Goal: Transaction & Acquisition: Purchase product/service

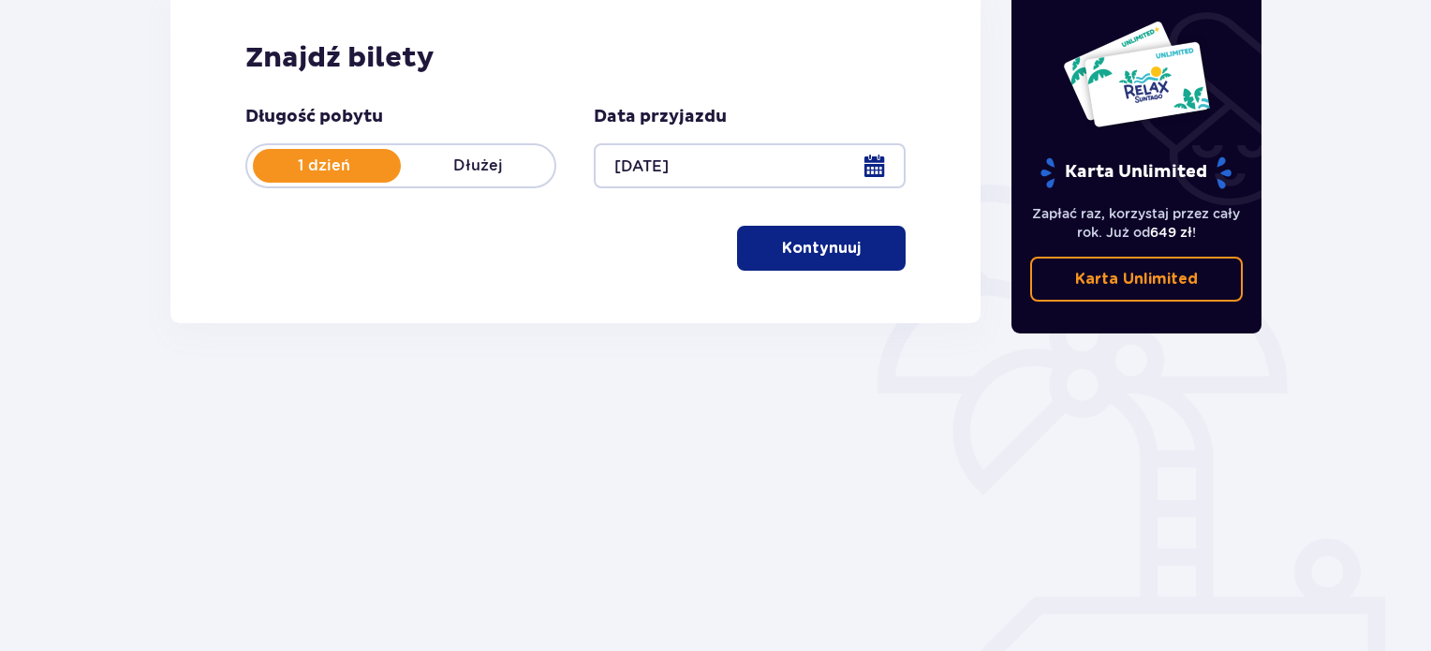
scroll to position [281, 0]
click at [827, 245] on p "Kontynuuj" at bounding box center [821, 247] width 79 height 21
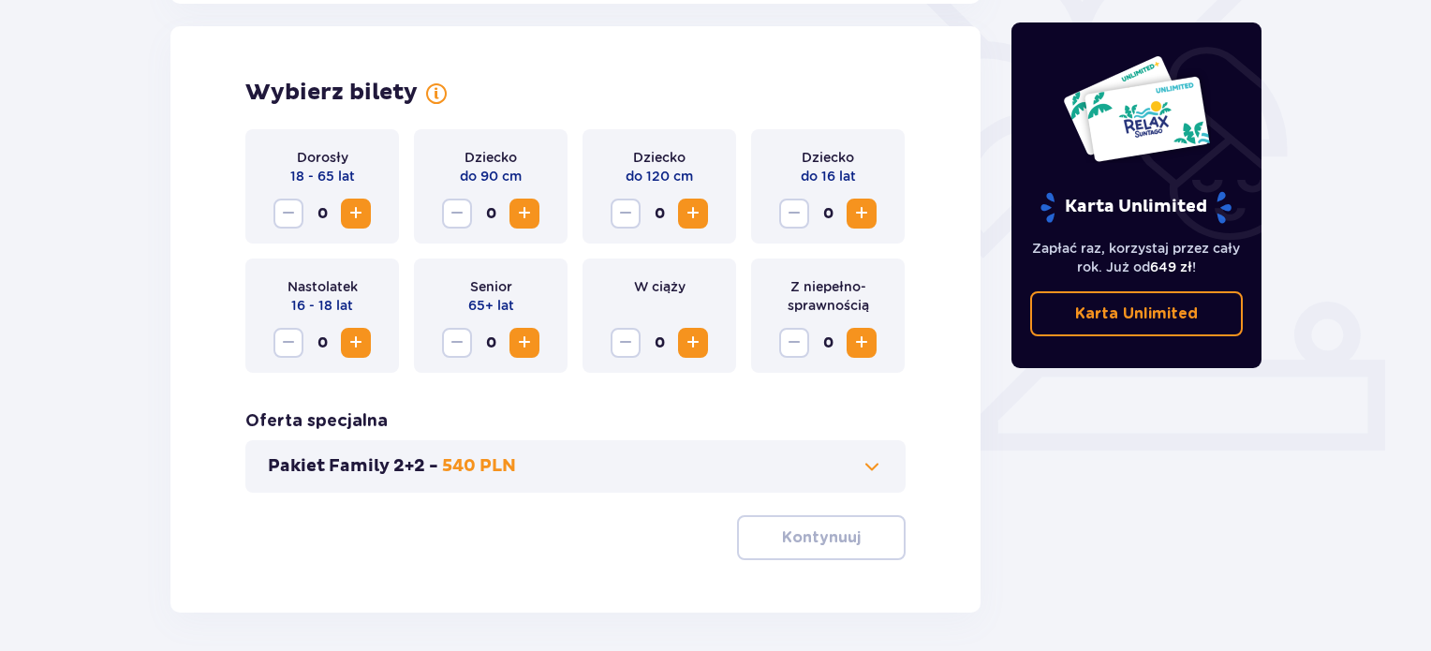
scroll to position [521, 0]
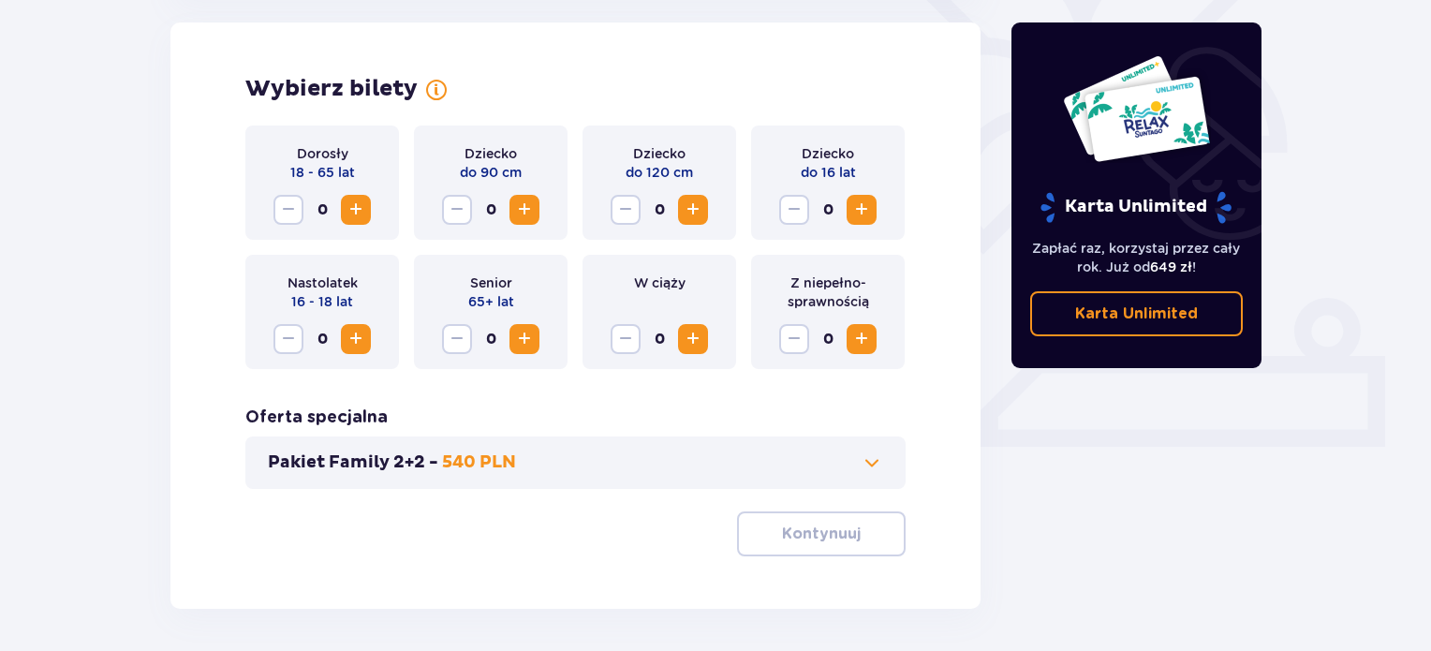
click at [356, 213] on span "Increase" at bounding box center [356, 210] width 22 height 22
click at [871, 213] on span "Increase" at bounding box center [862, 210] width 22 height 22
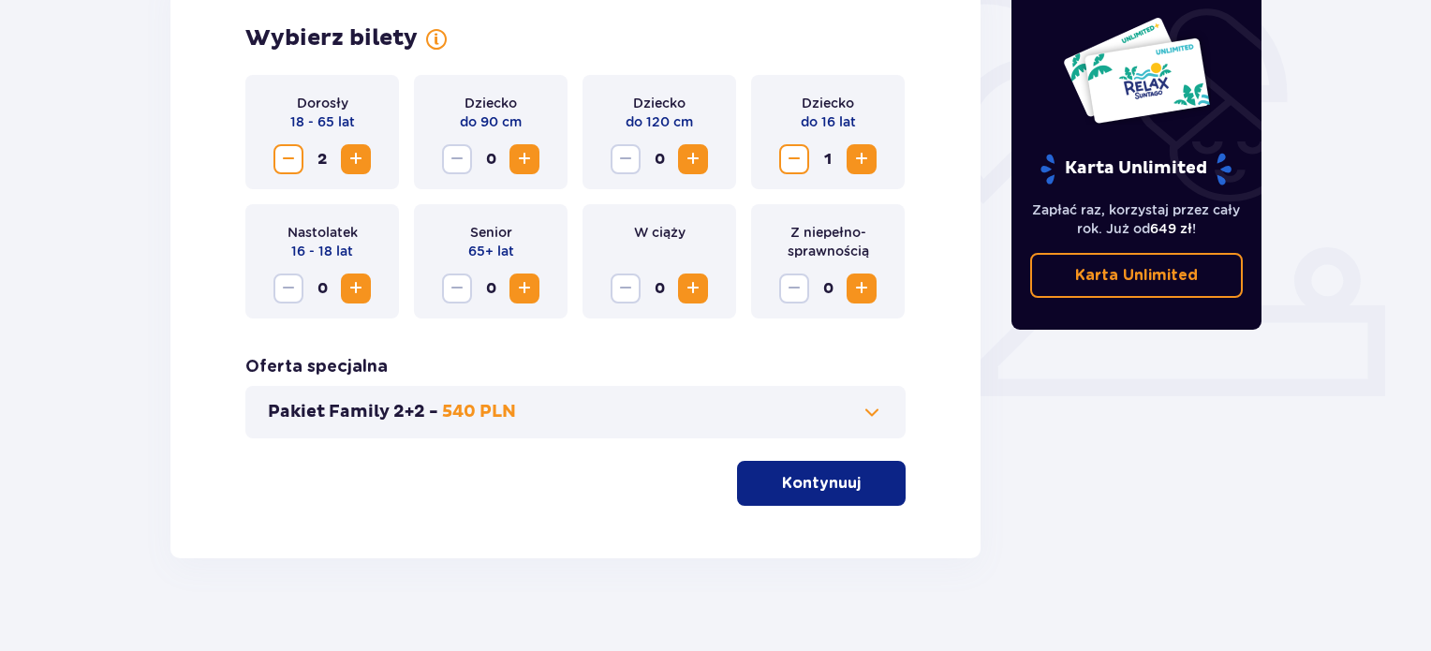
scroll to position [591, 0]
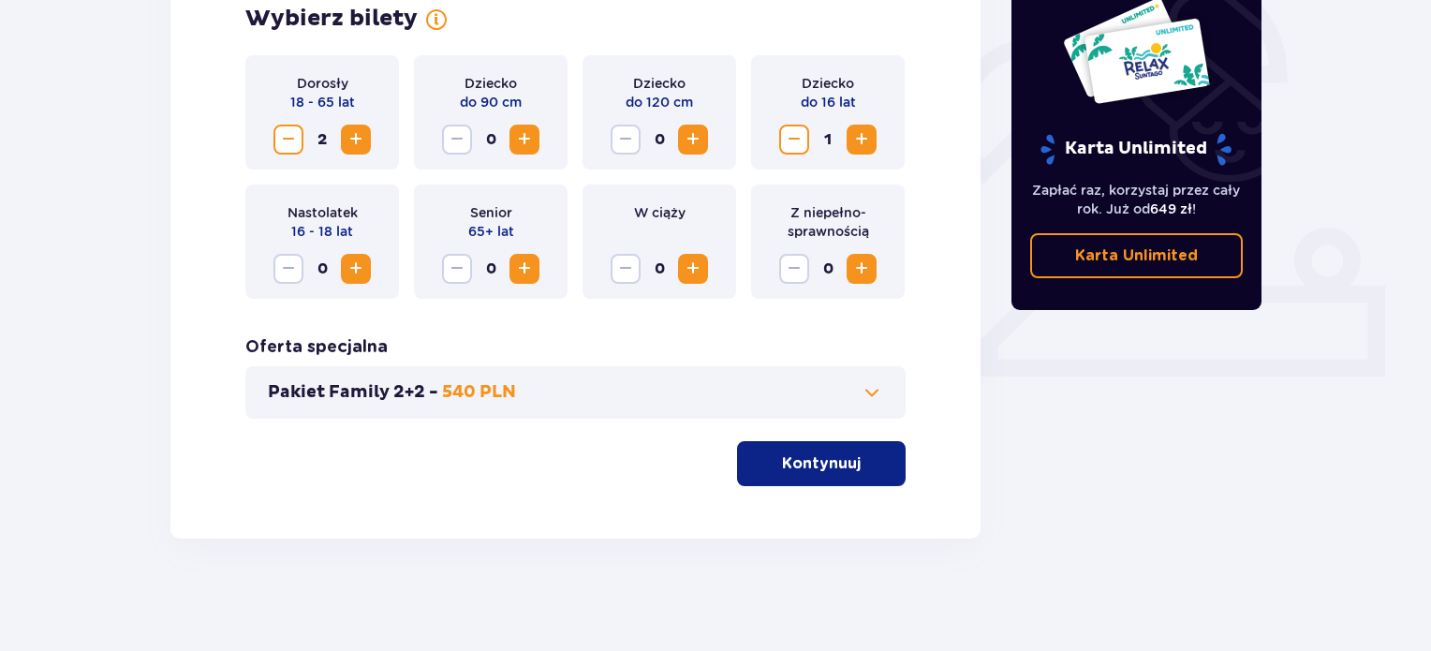
click at [831, 384] on button "Pakiet Family 2+2 - 540 PLN" at bounding box center [575, 392] width 615 height 22
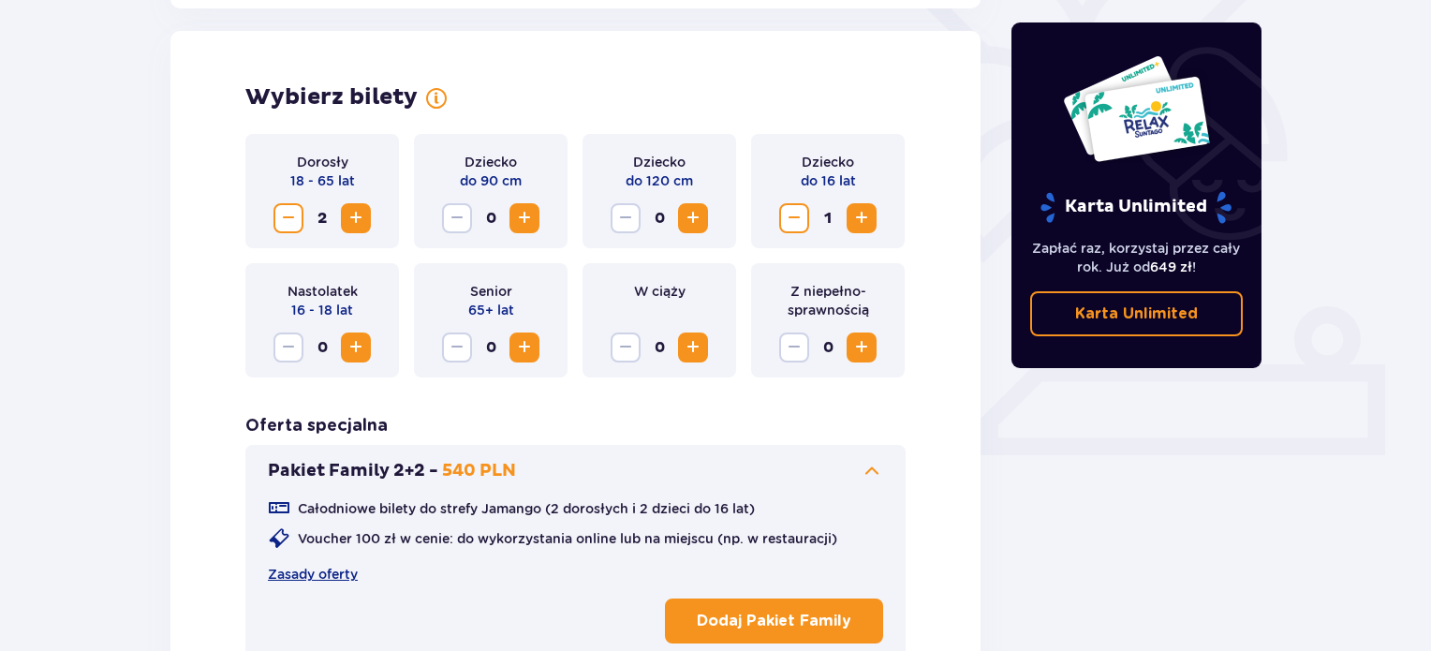
scroll to position [749, 0]
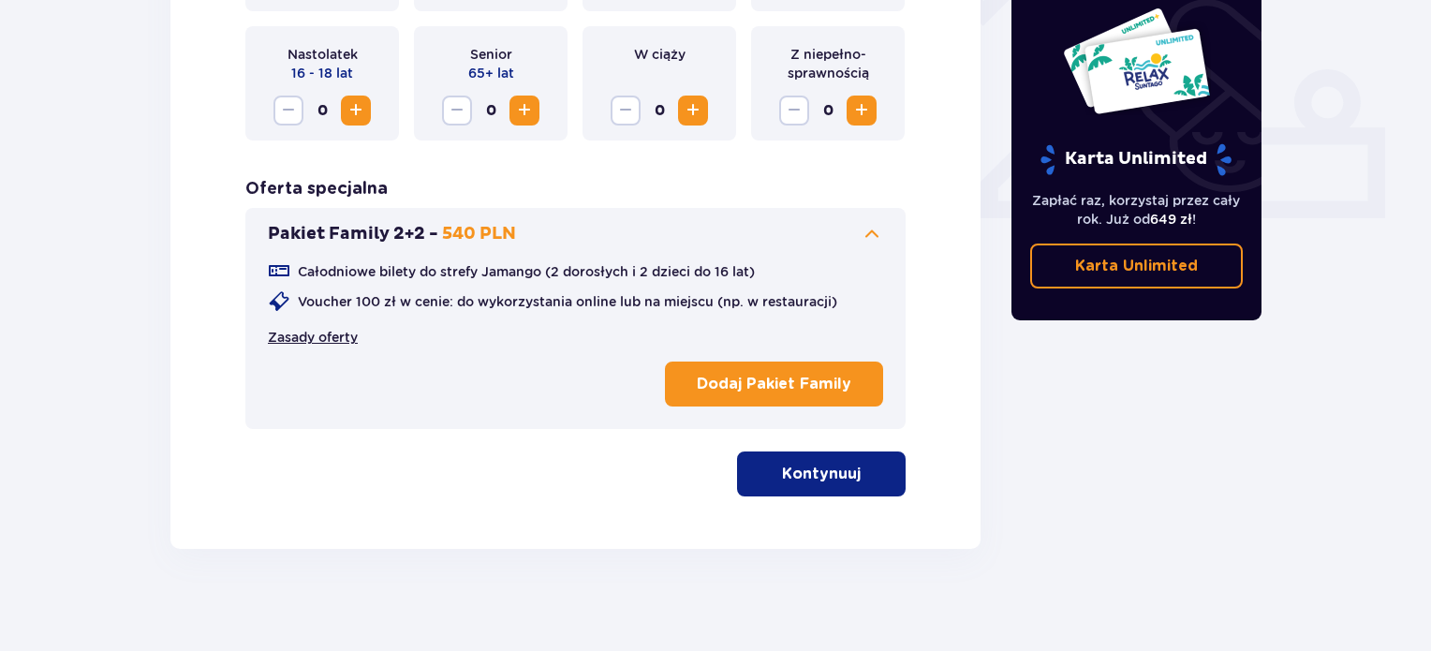
click at [317, 336] on link "Zasady oferty" at bounding box center [313, 337] width 90 height 19
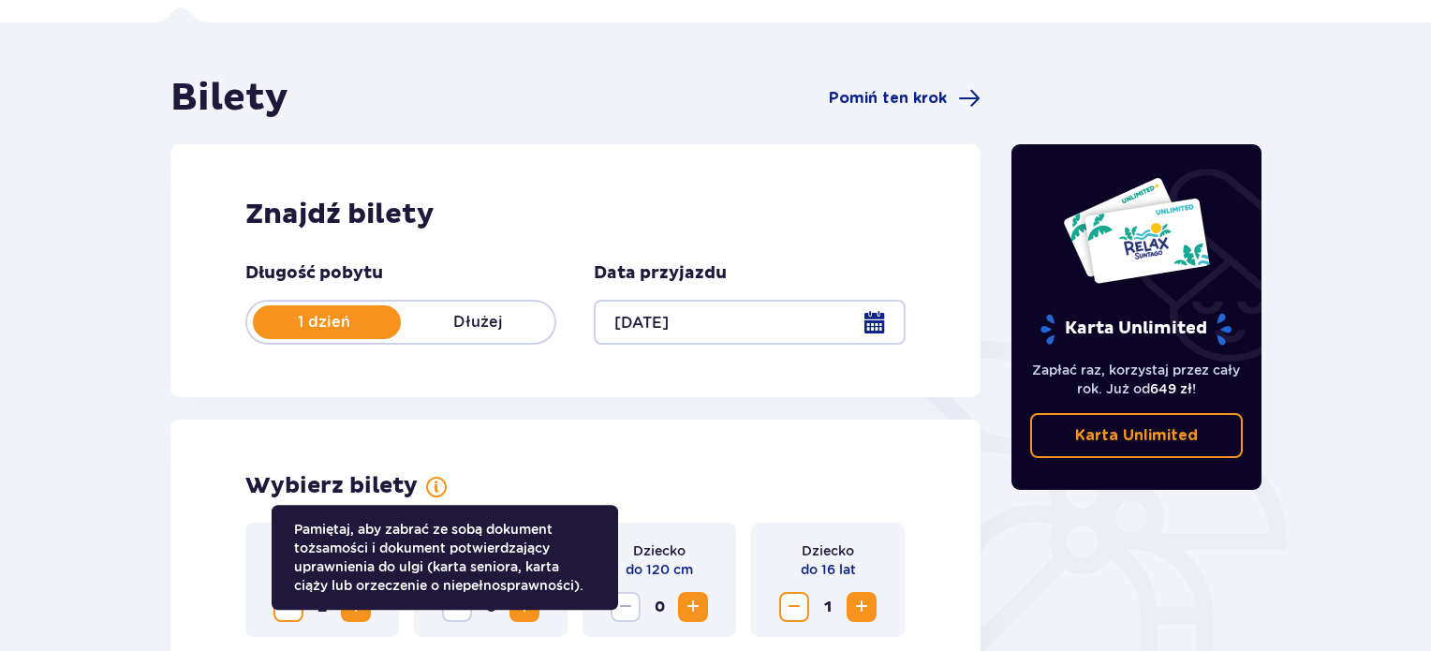
scroll to position [0, 0]
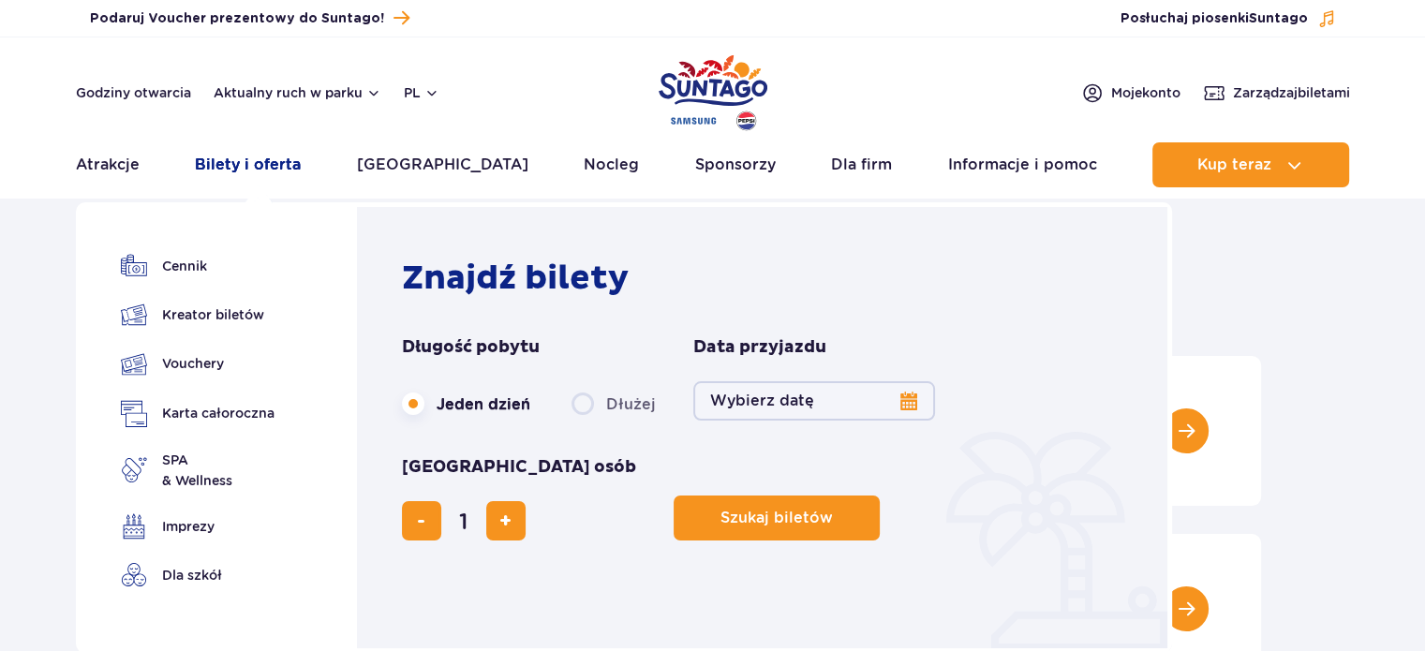
click at [281, 157] on link "Bilety i oferta" at bounding box center [248, 164] width 106 height 45
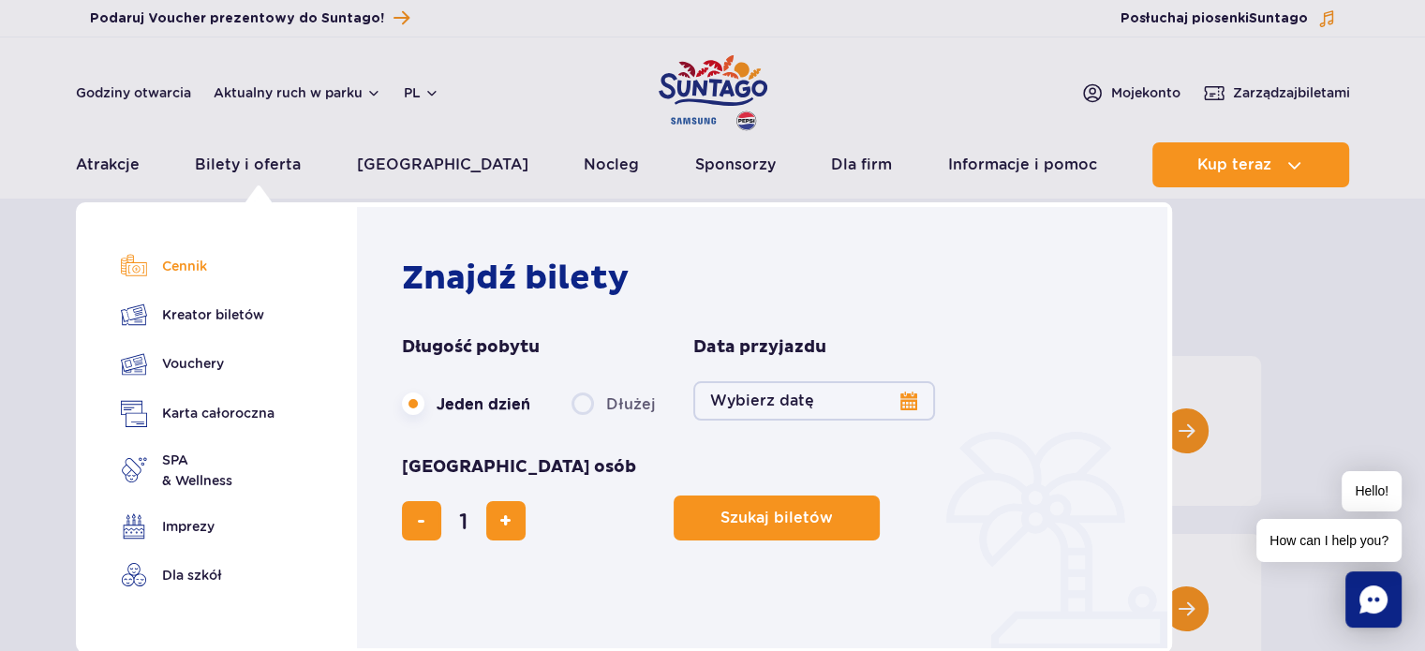
click at [176, 269] on link "Cennik" at bounding box center [198, 266] width 154 height 26
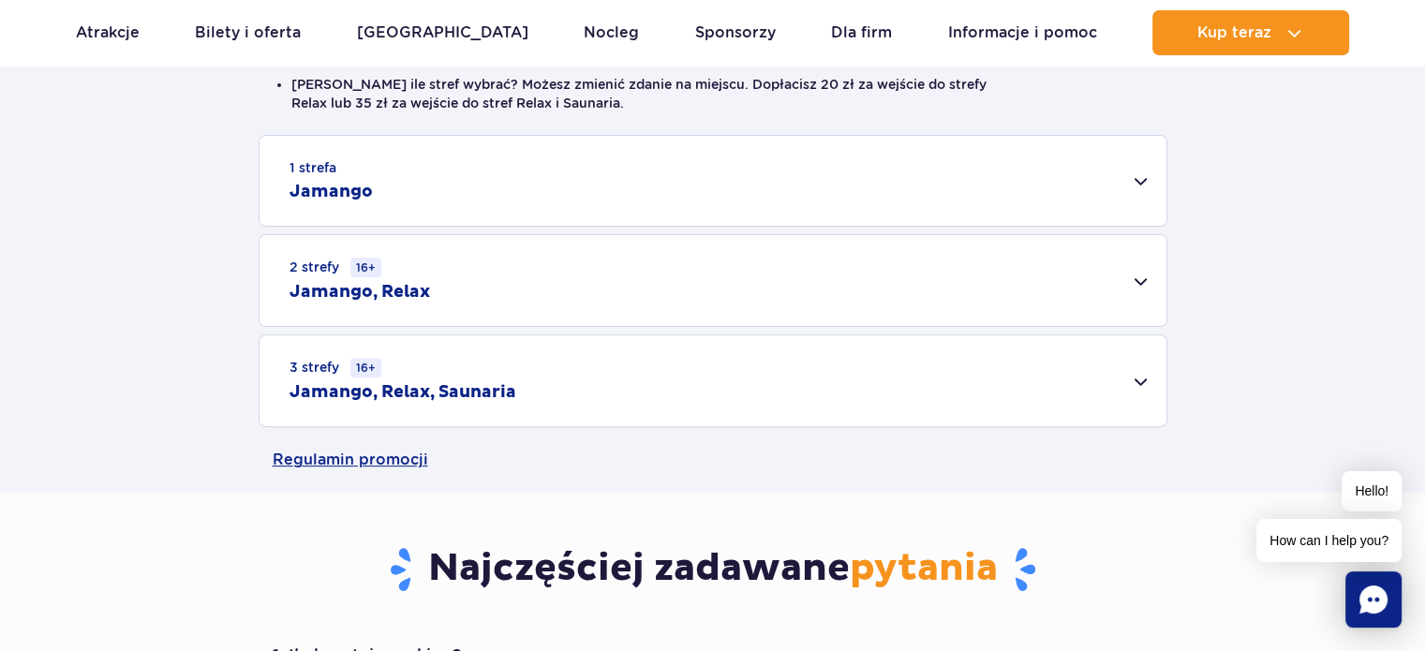
scroll to position [562, 0]
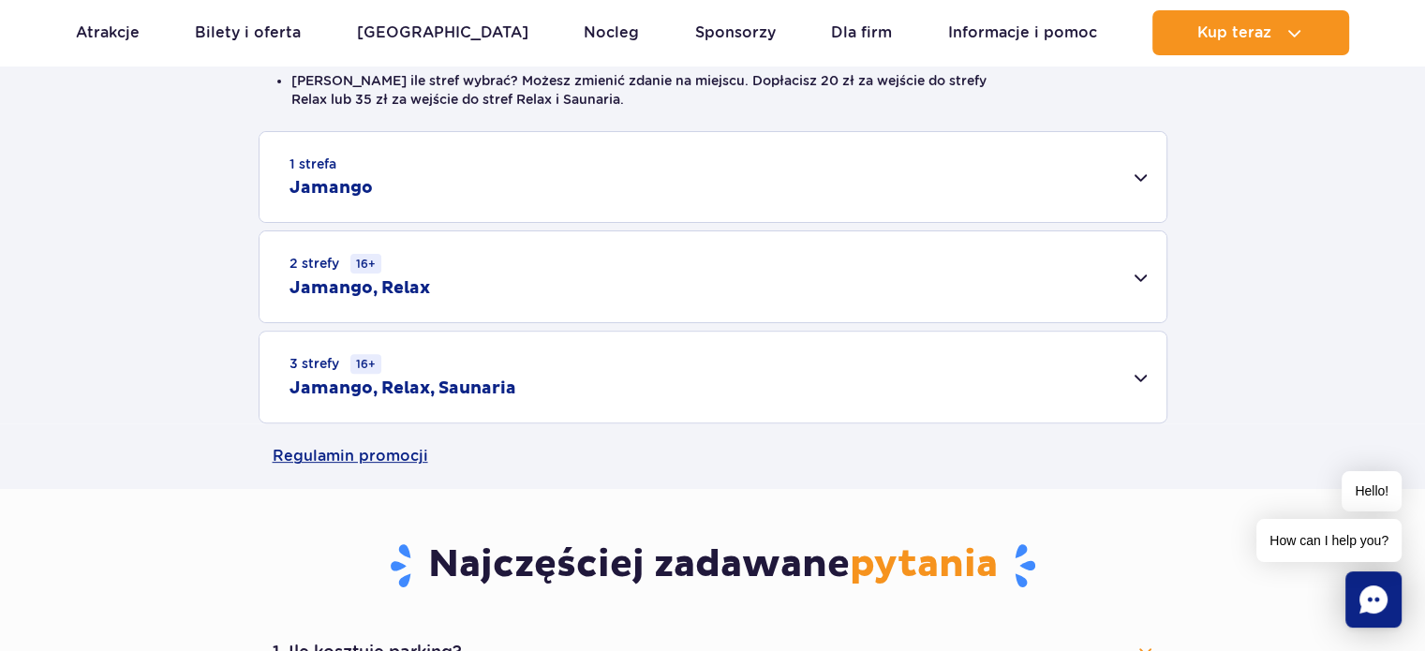
click at [1144, 155] on div "1 strefa Jamango" at bounding box center [712, 177] width 907 height 90
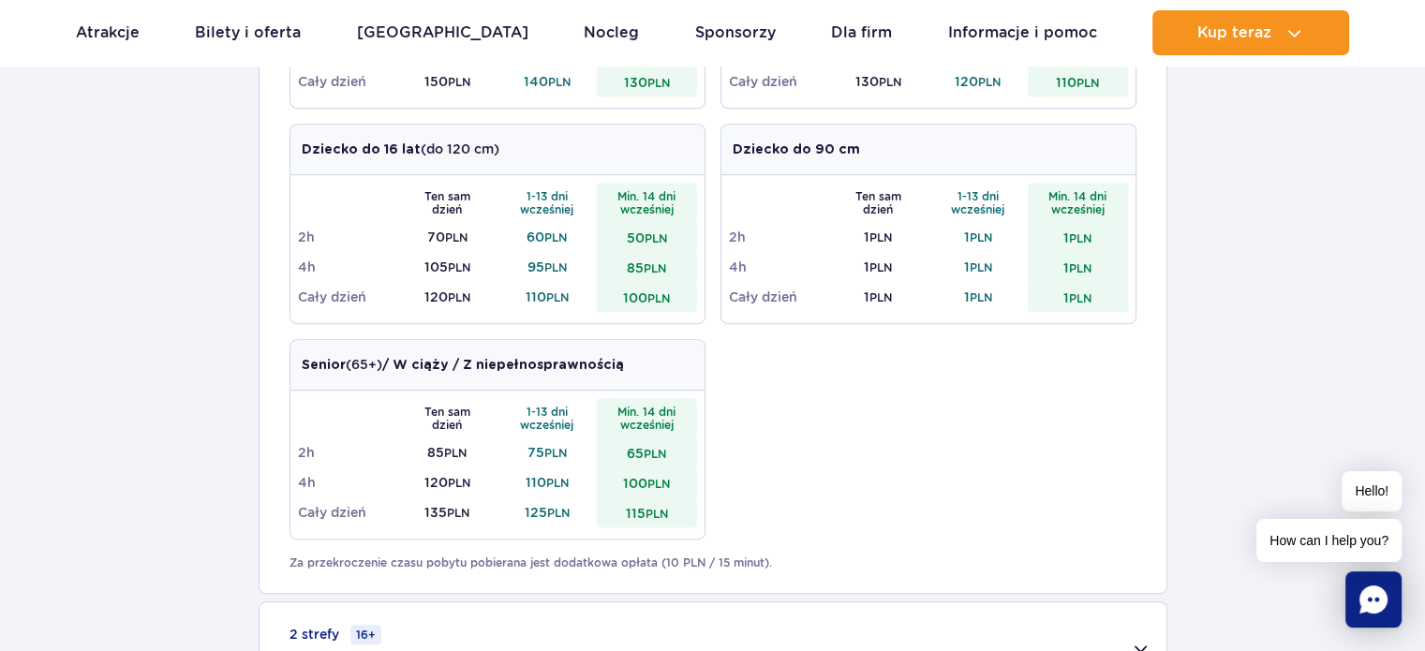
scroll to position [1124, 0]
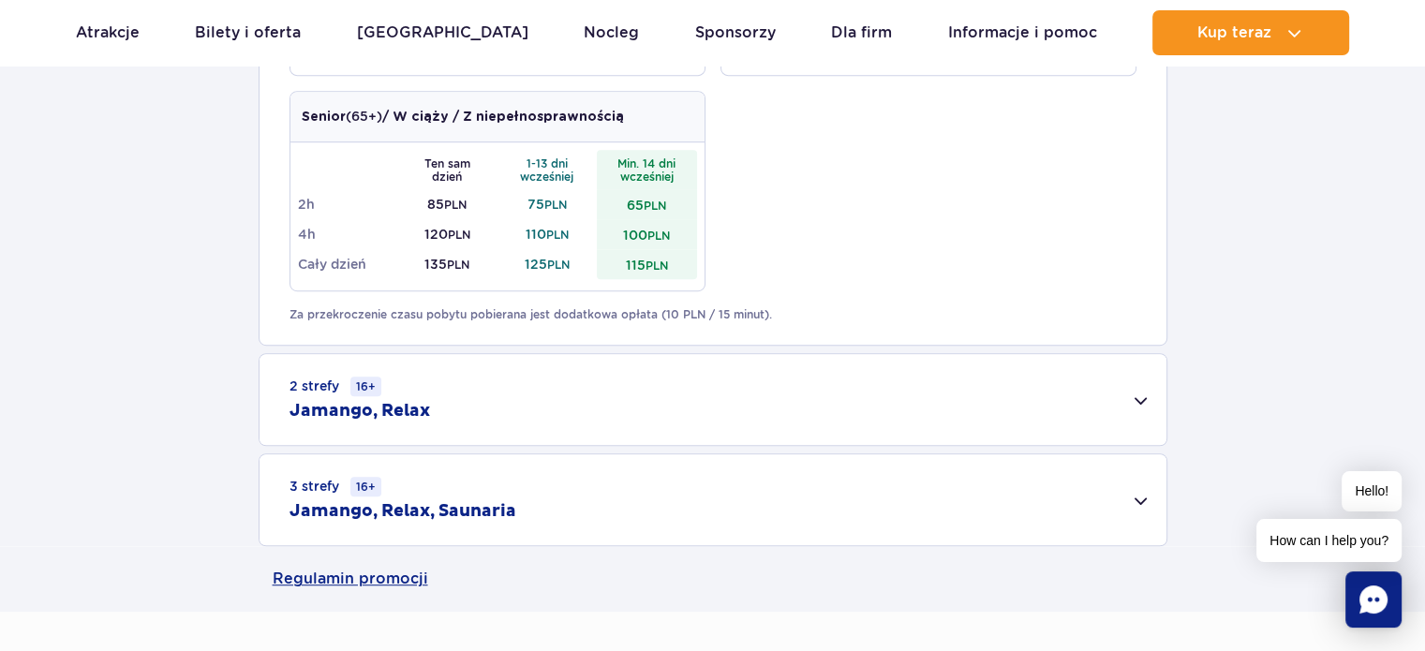
click at [1146, 406] on div "2 strefy 16+ Jamango, Relax" at bounding box center [712, 399] width 907 height 91
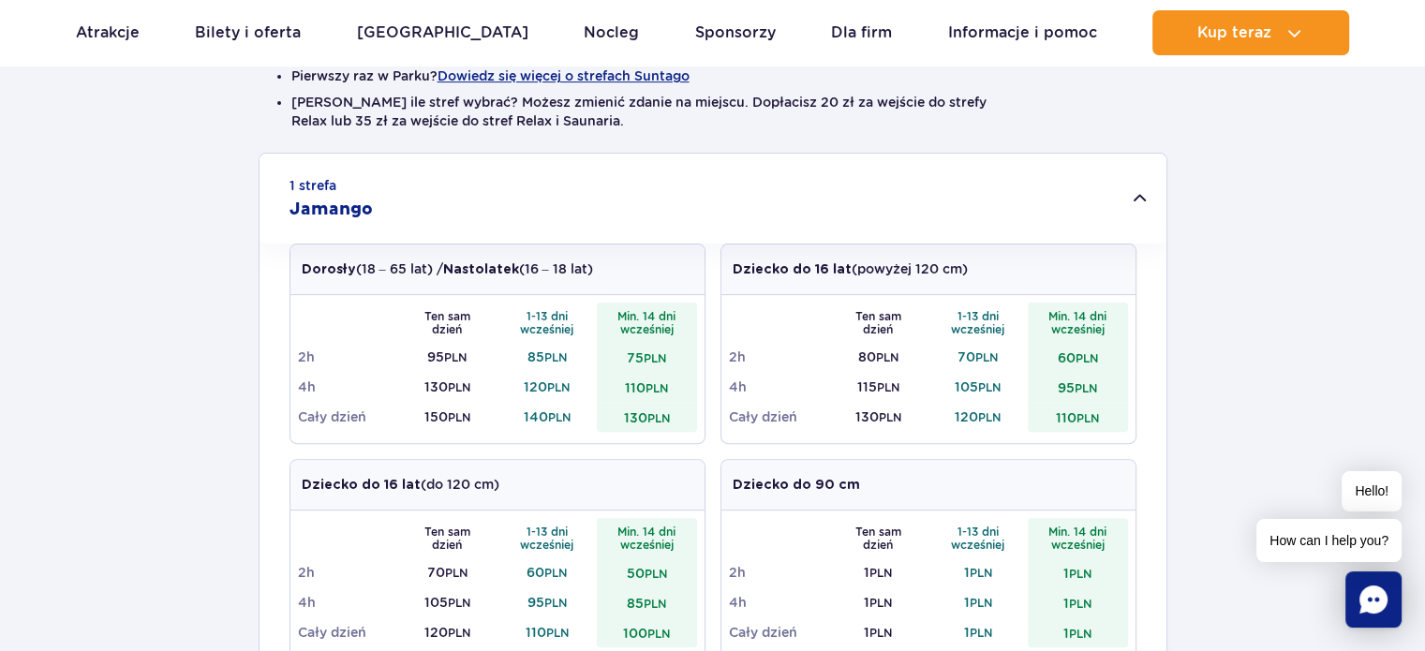
scroll to position [281, 0]
